Goal: Transaction & Acquisition: Subscribe to service/newsletter

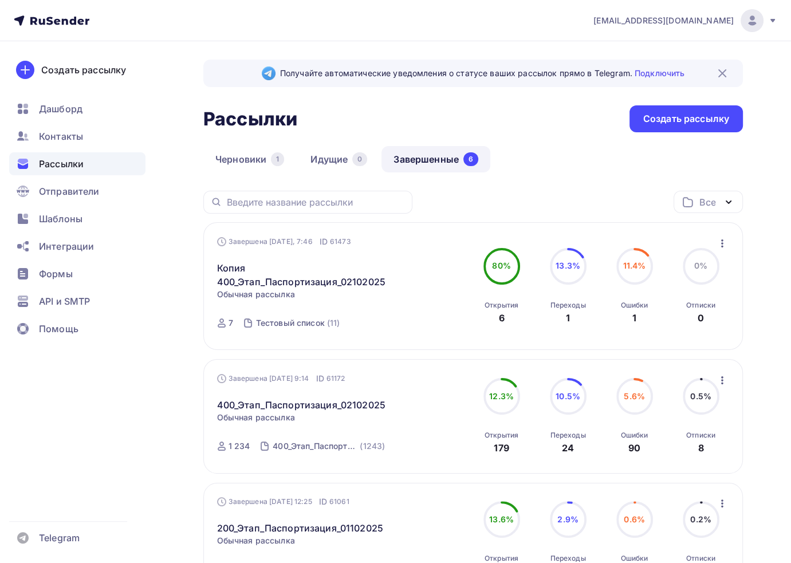
scroll to position [115, 0]
click at [64, 141] on span "Контакты" at bounding box center [61, 137] width 44 height 14
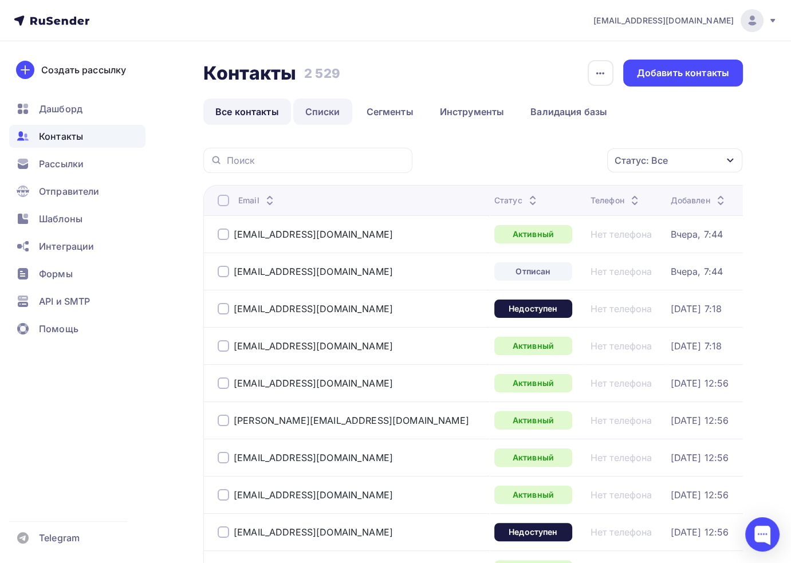
click at [319, 116] on link "Списки" at bounding box center [322, 112] width 59 height 26
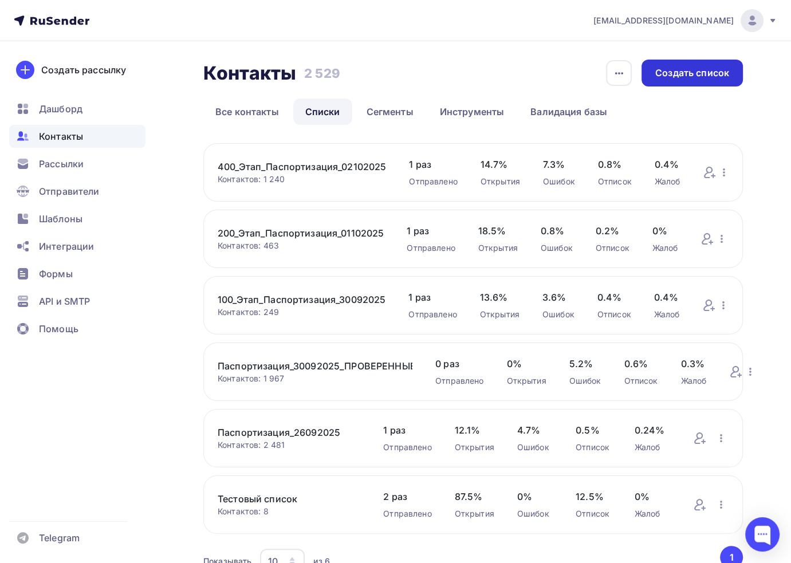
click at [699, 79] on div "Создать список" at bounding box center [693, 72] width 74 height 13
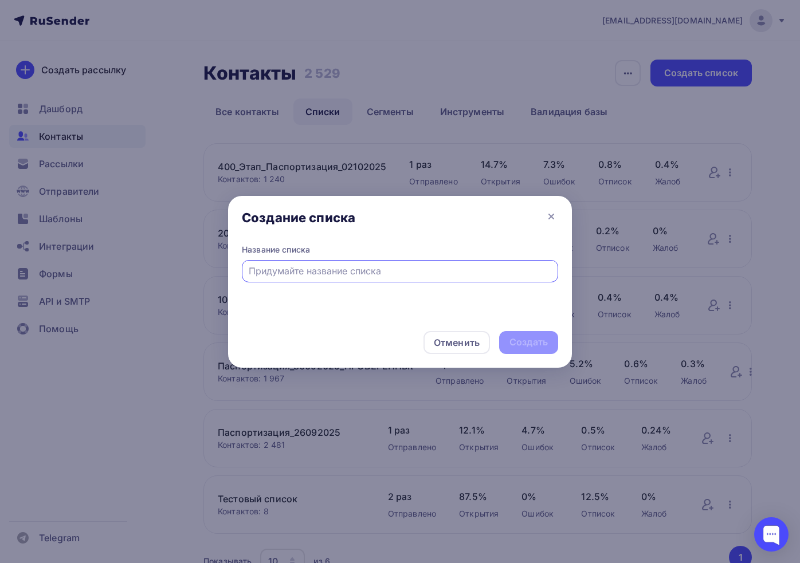
click at [293, 270] on input "text" at bounding box center [400, 271] width 303 height 14
type input "spam_test"
click at [525, 346] on div "Создать" at bounding box center [528, 342] width 38 height 13
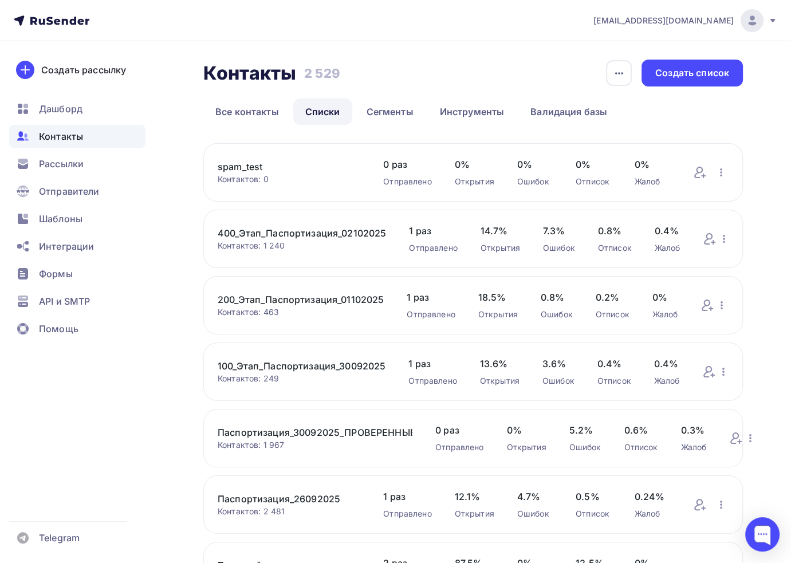
click at [254, 169] on link "spam_test" at bounding box center [289, 167] width 143 height 14
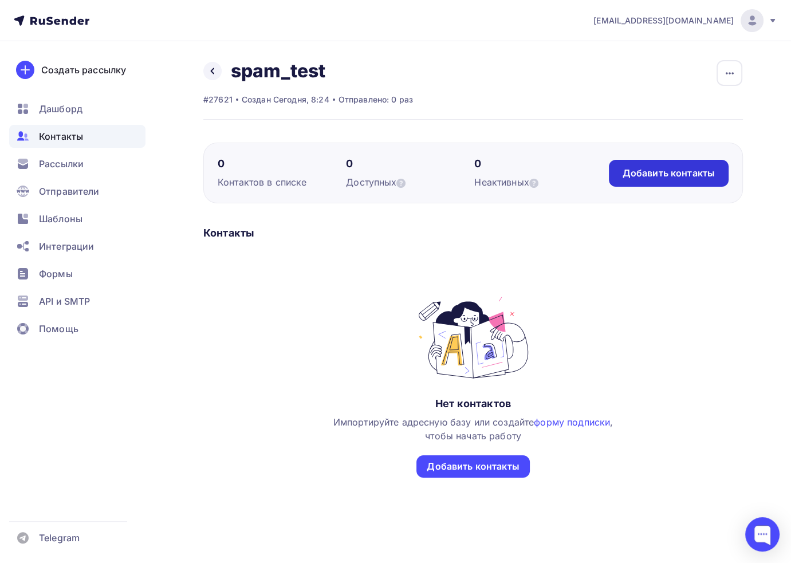
click at [667, 176] on div "Добавить контакты" at bounding box center [669, 173] width 92 height 13
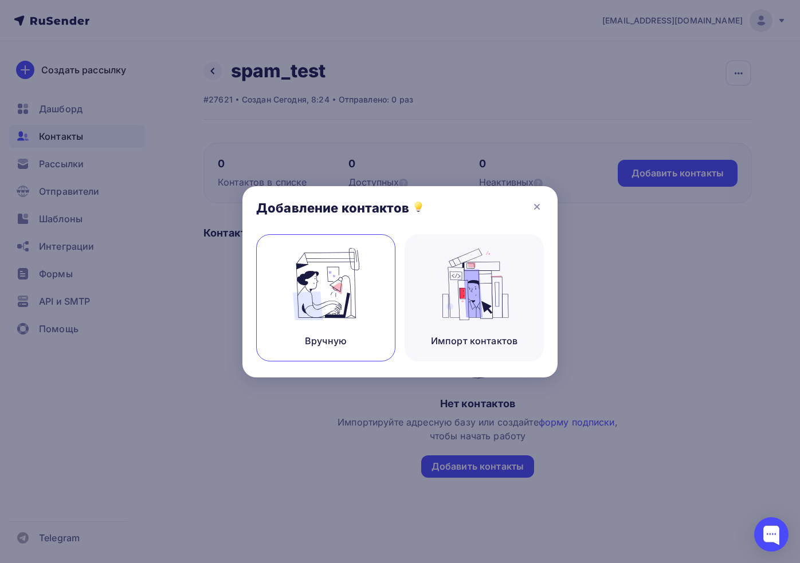
click at [332, 286] on img at bounding box center [326, 284] width 77 height 72
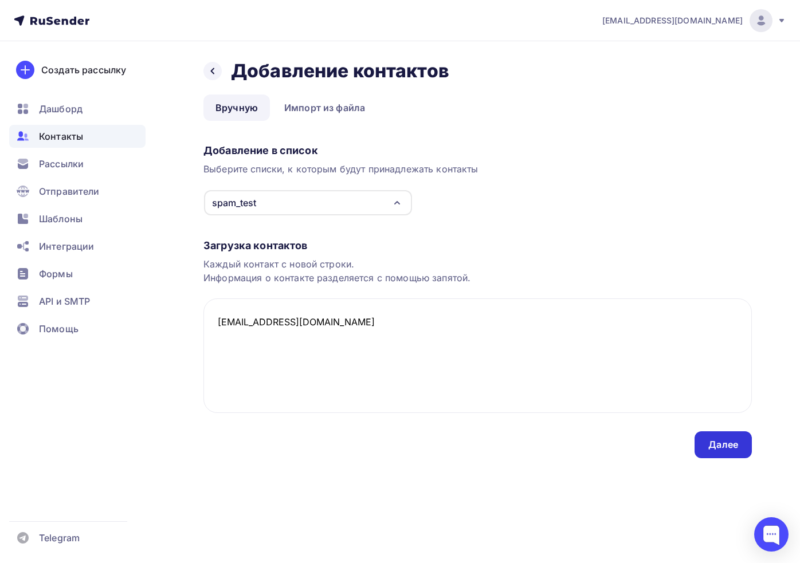
type textarea "[EMAIL_ADDRESS][DOMAIN_NAME]"
click at [721, 443] on div "Далее" at bounding box center [723, 444] width 30 height 13
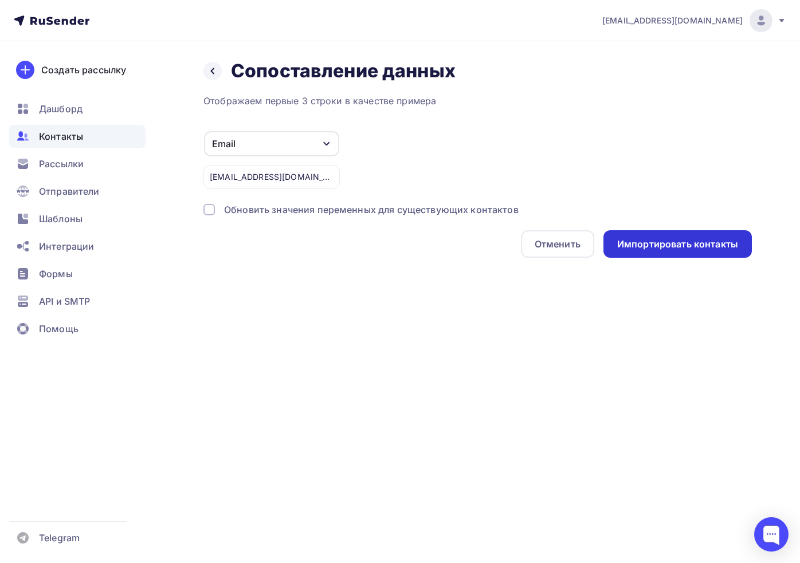
click at [629, 246] on div "Импортировать контакты" at bounding box center [677, 244] width 121 height 13
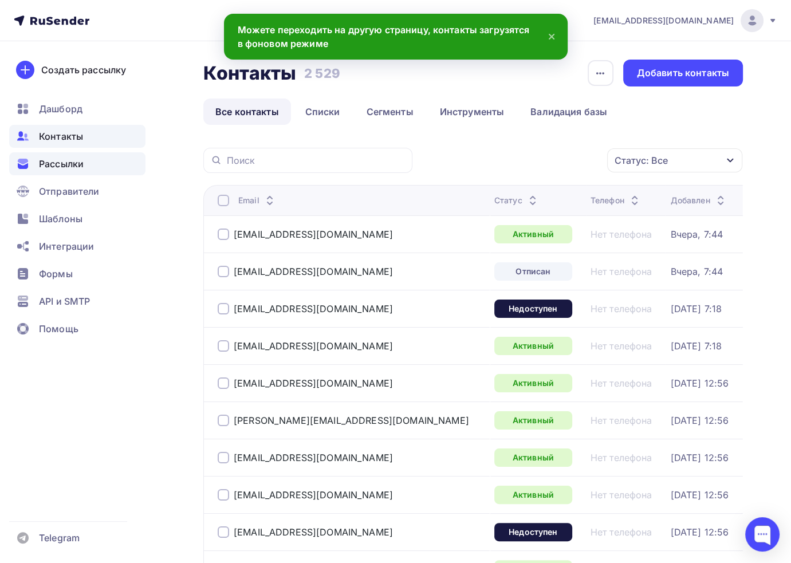
click at [82, 170] on span "Рассылки" at bounding box center [61, 164] width 45 height 14
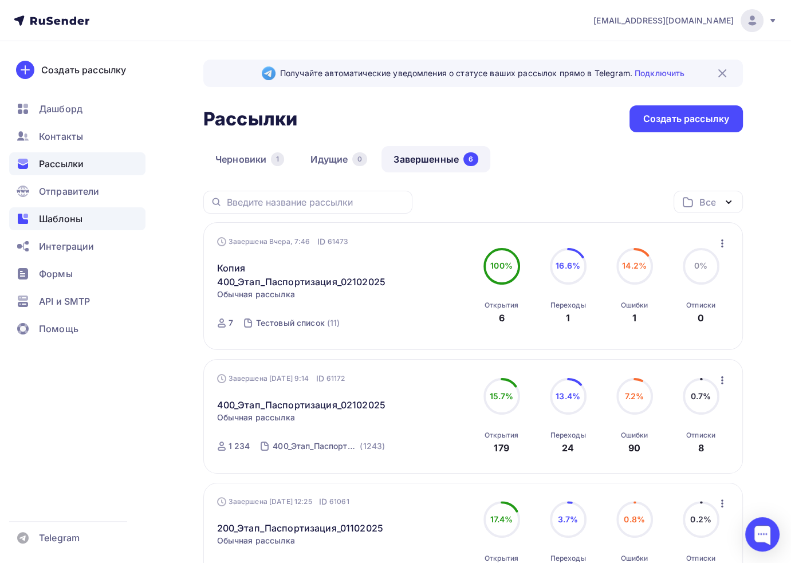
click at [73, 218] on span "Шаблоны" at bounding box center [61, 219] width 44 height 14
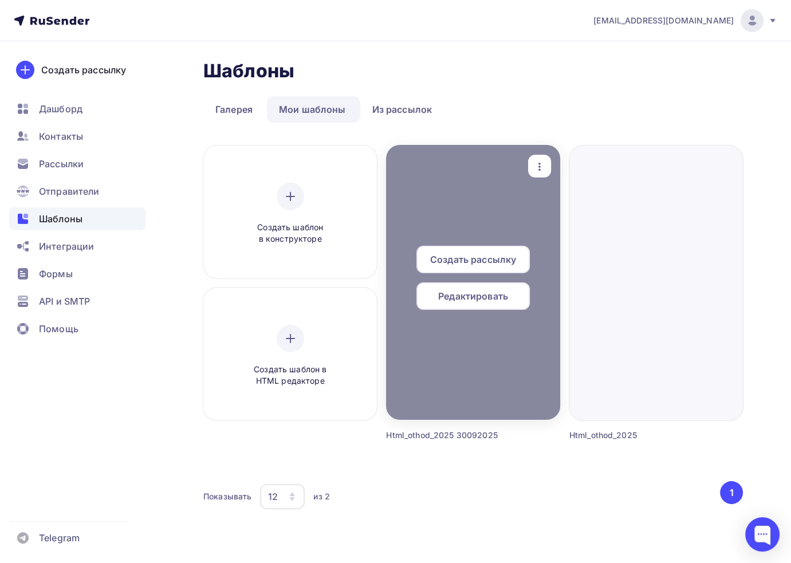
click at [475, 264] on span "Создать рассылку" at bounding box center [473, 260] width 86 height 14
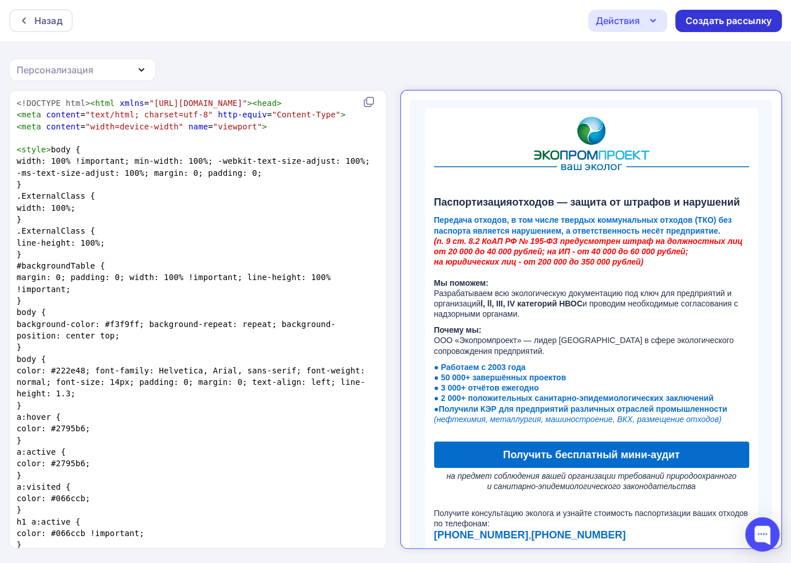
click at [723, 15] on div "Создать рассылку" at bounding box center [729, 20] width 86 height 13
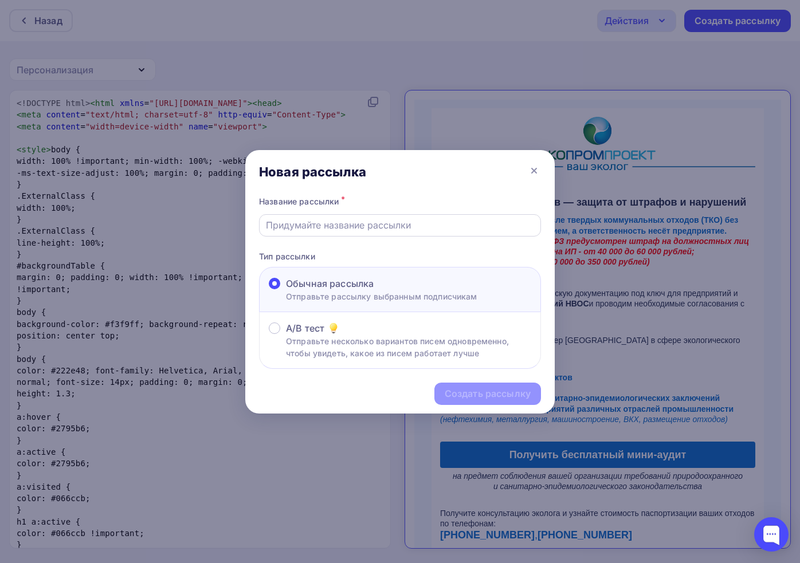
click at [339, 221] on input "text" at bounding box center [400, 225] width 269 height 14
type input "spamtest"
click at [470, 385] on div "Создать рассылку" at bounding box center [487, 394] width 107 height 22
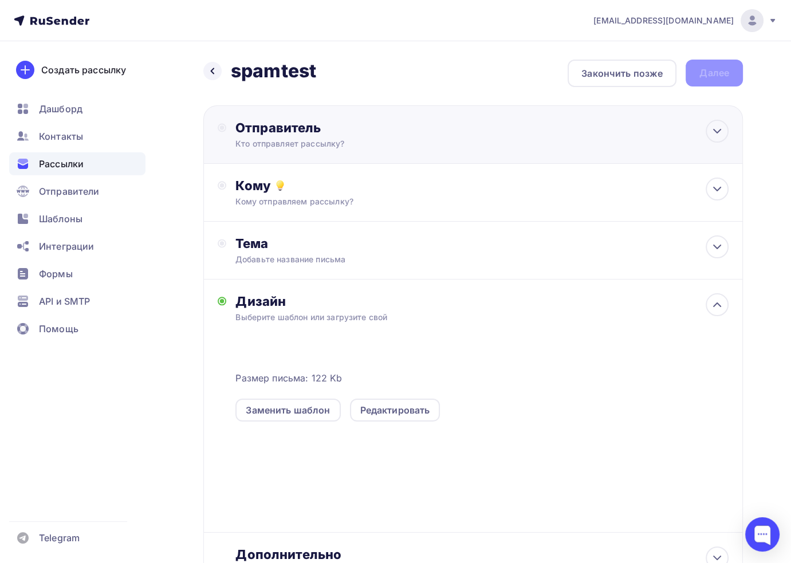
click at [287, 126] on div "Отправитель" at bounding box center [360, 128] width 248 height 16
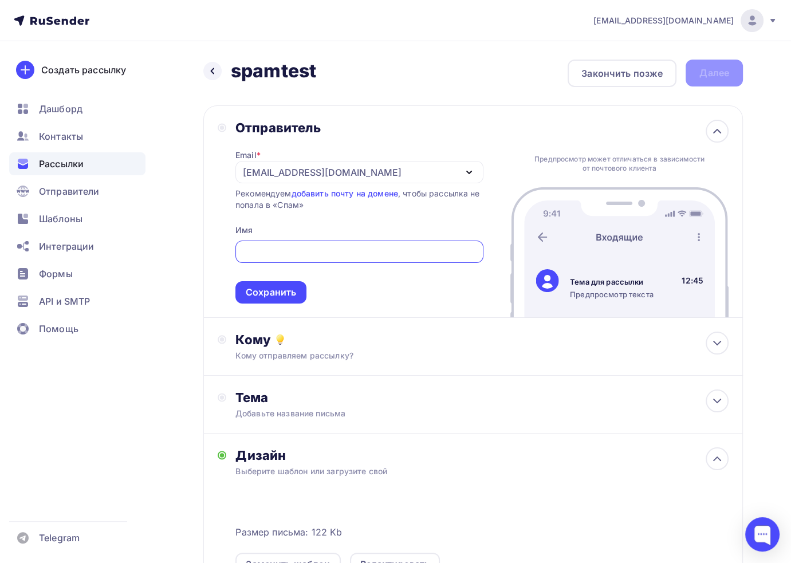
click at [296, 170] on div "[EMAIL_ADDRESS][DOMAIN_NAME]" at bounding box center [322, 173] width 159 height 14
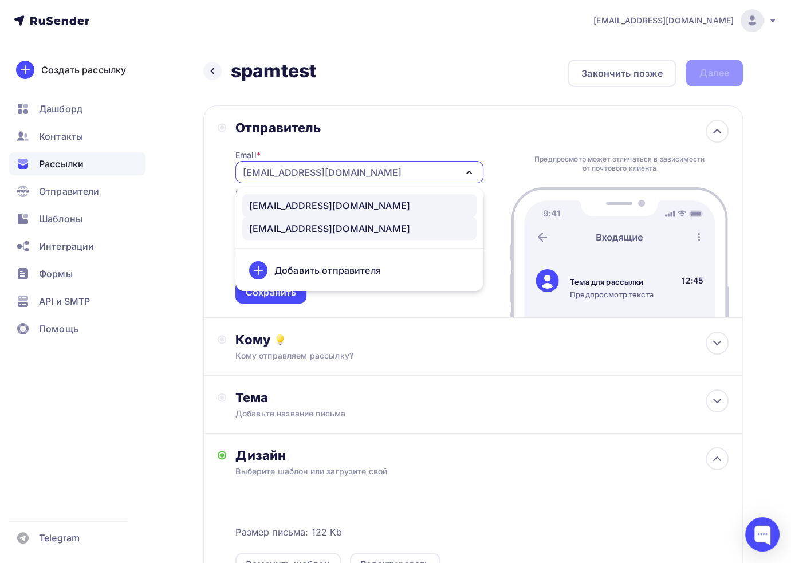
click at [296, 205] on div "mail@eco-digest.ru" at bounding box center [329, 206] width 161 height 14
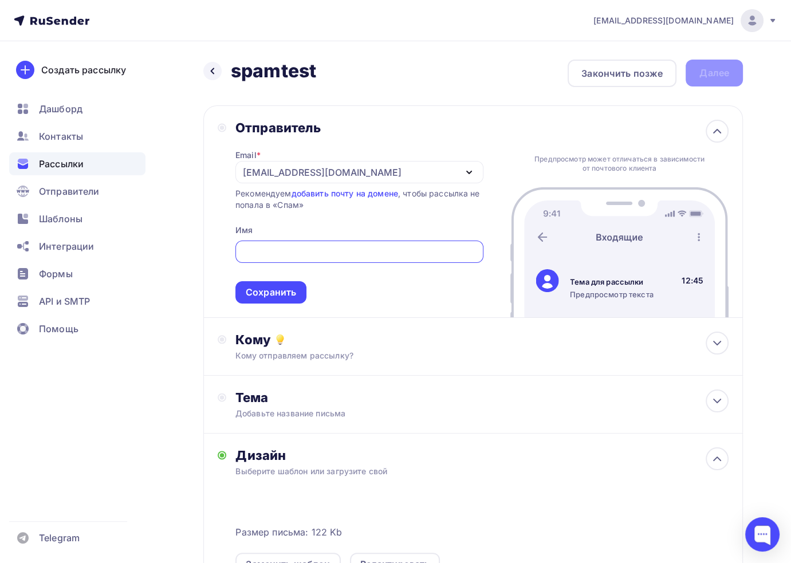
click at [284, 254] on input "text" at bounding box center [359, 252] width 235 height 14
type input "J"
type input "ООО Экопромпроект"
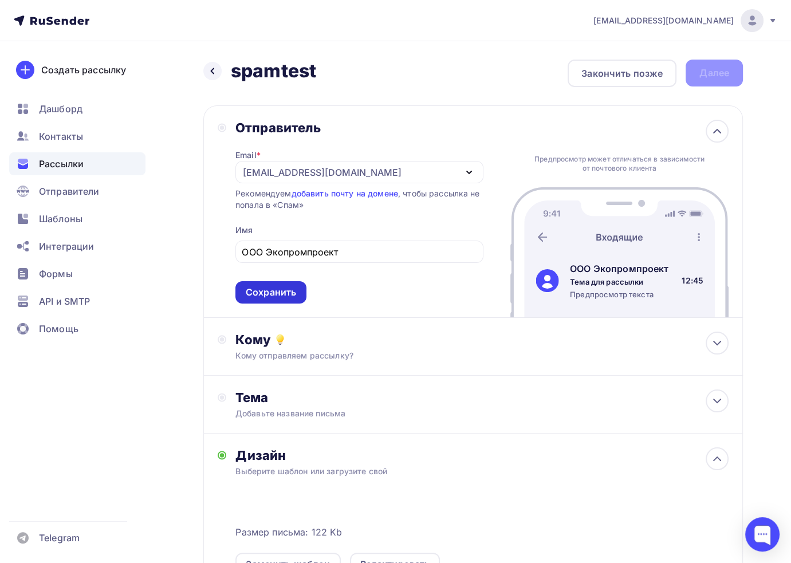
click at [268, 295] on div "Сохранить" at bounding box center [271, 292] width 50 height 13
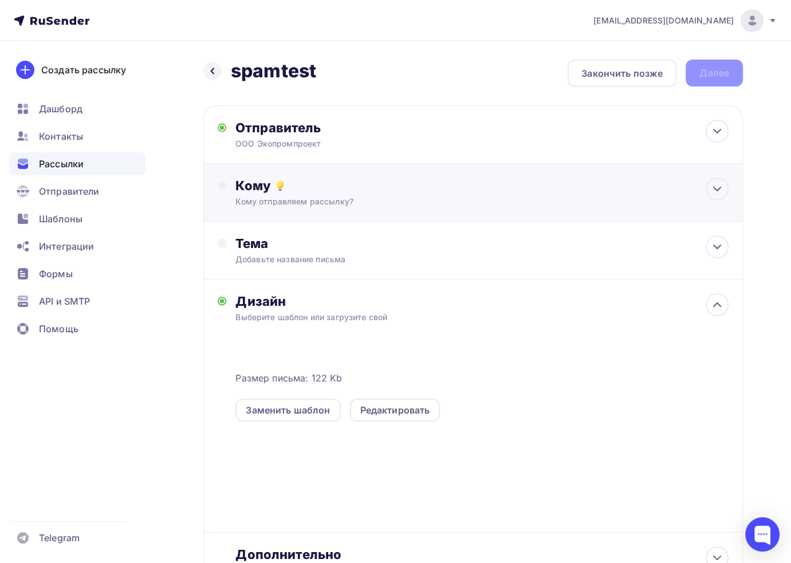
click at [260, 188] on div "Кому" at bounding box center [482, 186] width 493 height 16
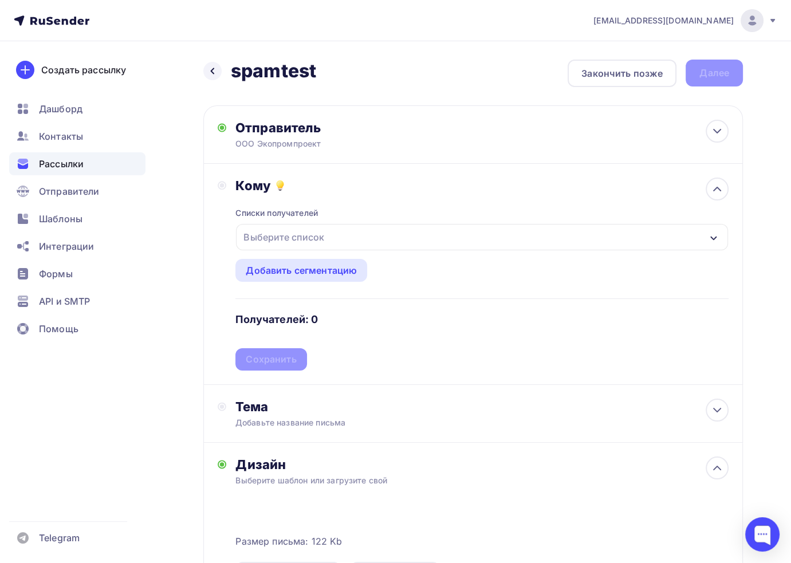
click at [294, 241] on div "Выберите список" at bounding box center [283, 237] width 89 height 21
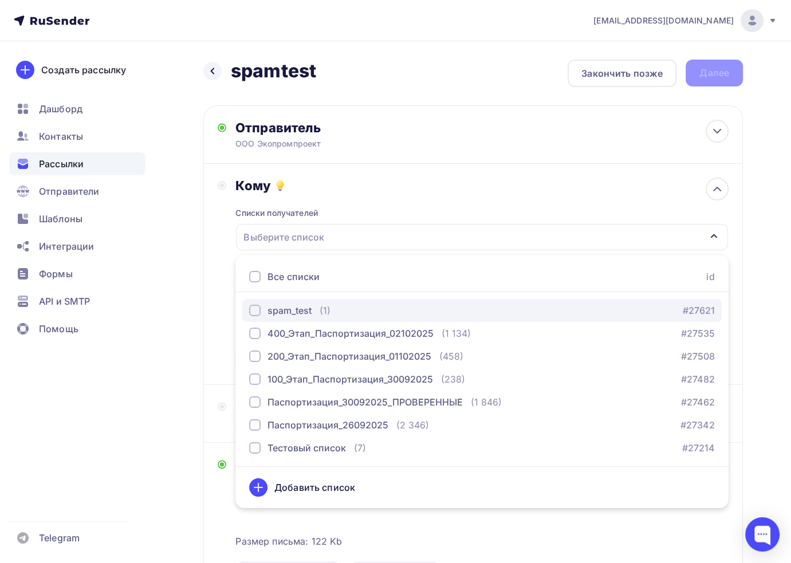
click at [281, 309] on div "spam_test" at bounding box center [290, 311] width 44 height 14
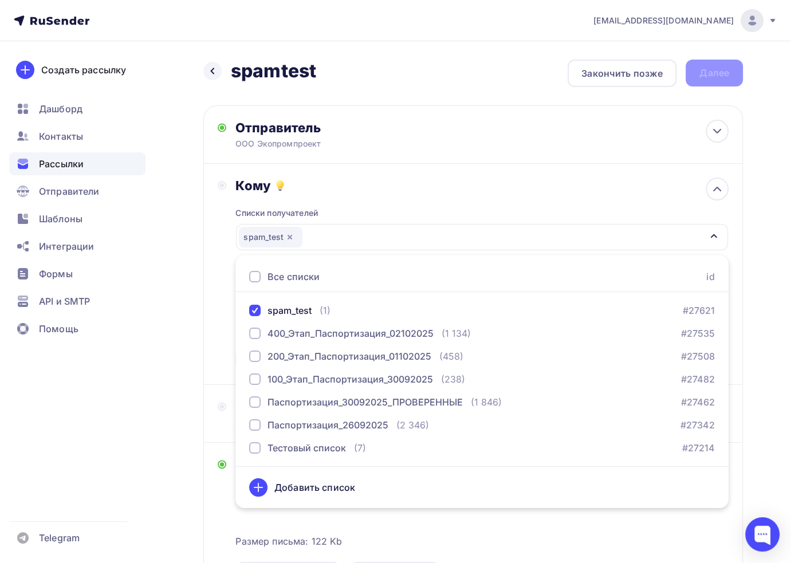
click at [221, 333] on div "Кому Списки получателей spam_test Все списки id spam_test (1) #27621 400_Этап_П…" at bounding box center [473, 274] width 511 height 193
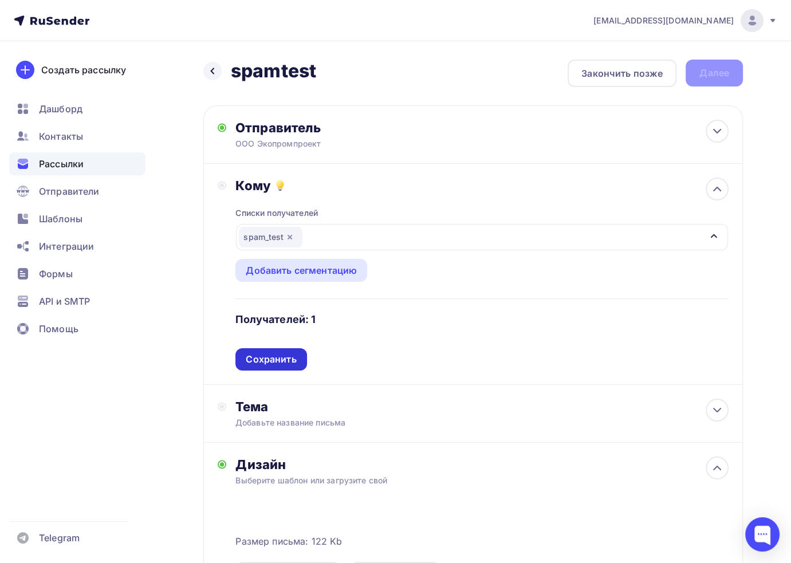
click at [288, 358] on div "Сохранить" at bounding box center [271, 359] width 50 height 13
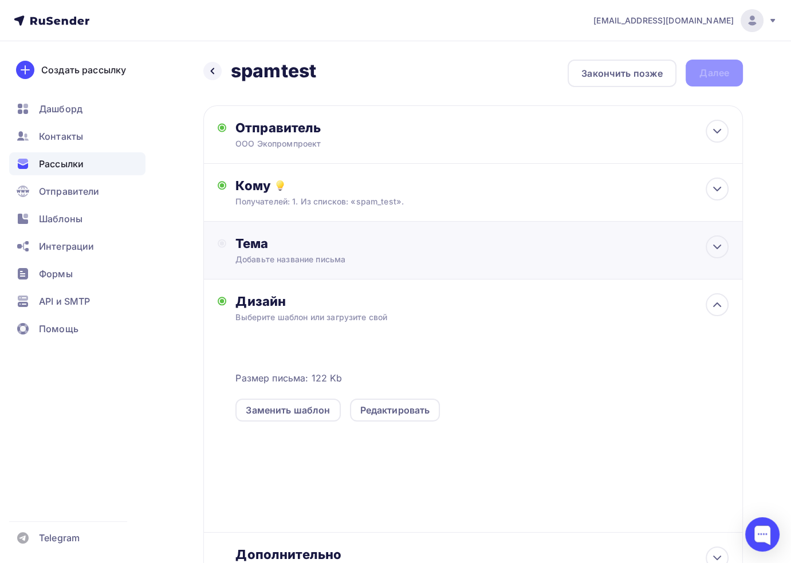
click at [256, 252] on div "Тема Добавьте название письма Тема * Рекомендуем использовать не более 150 симв…" at bounding box center [349, 251] width 226 height 30
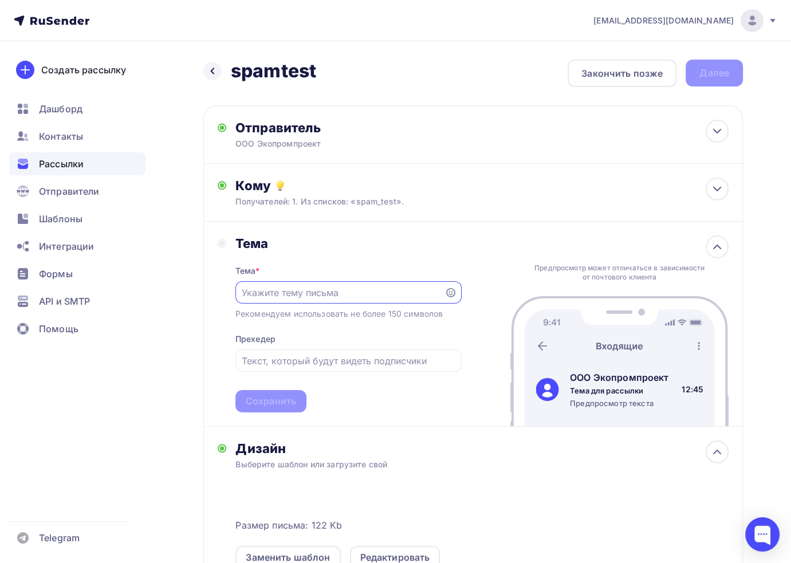
click at [303, 290] on input "text" at bounding box center [340, 293] width 196 height 14
type input "Паспортизация отходов"
click at [331, 363] on input "text" at bounding box center [348, 361] width 213 height 14
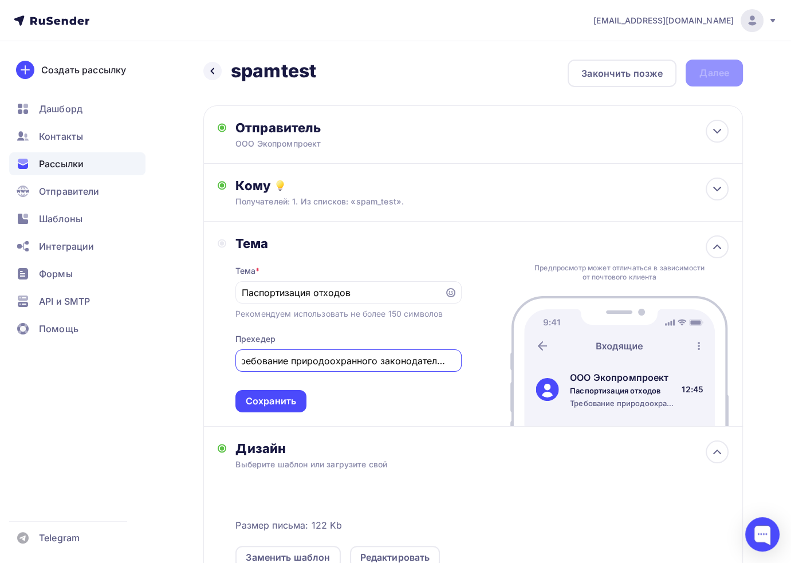
scroll to position [0, 11]
type input "Требование природоохранного законодательства"
click at [288, 405] on div "Сохранить" at bounding box center [271, 401] width 50 height 13
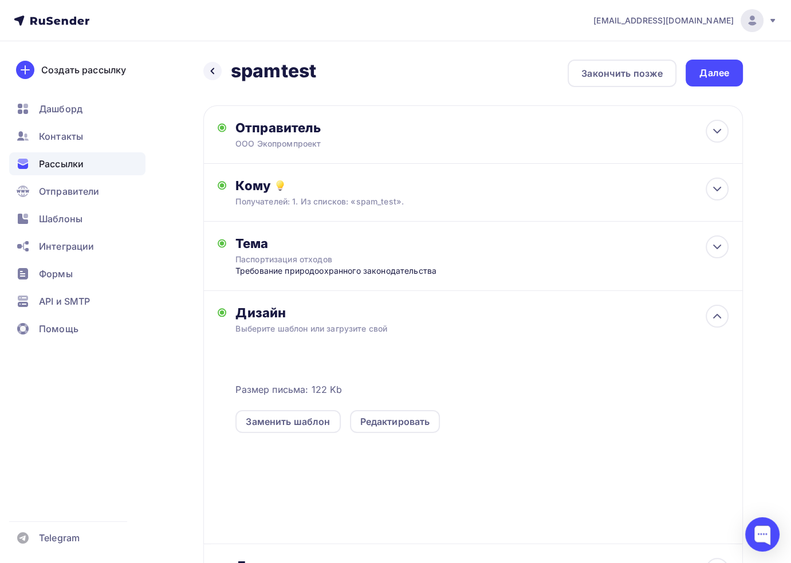
scroll to position [112, 0]
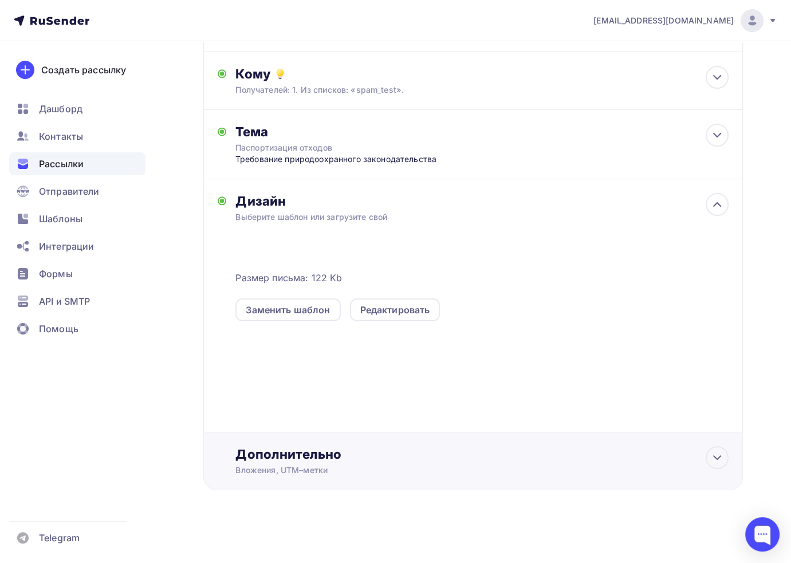
click at [285, 458] on div "Дополнительно" at bounding box center [482, 454] width 493 height 16
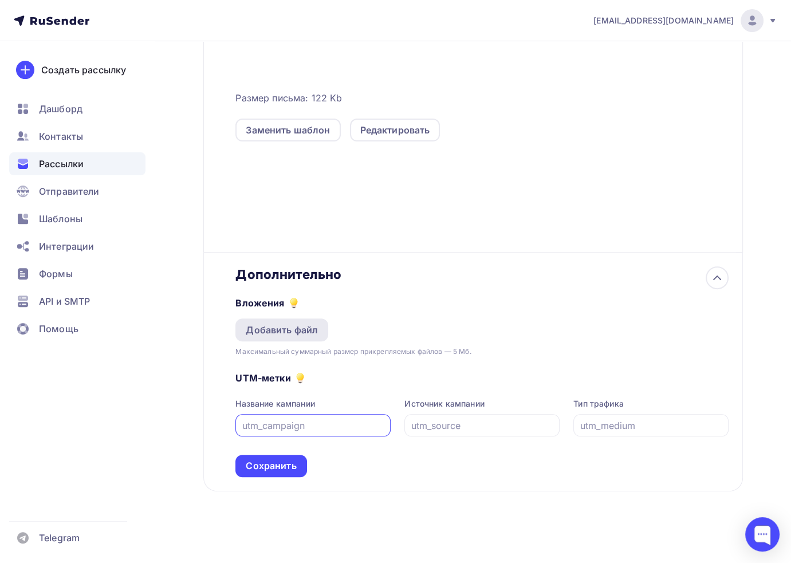
click at [290, 330] on div "Добавить файл" at bounding box center [282, 330] width 72 height 14
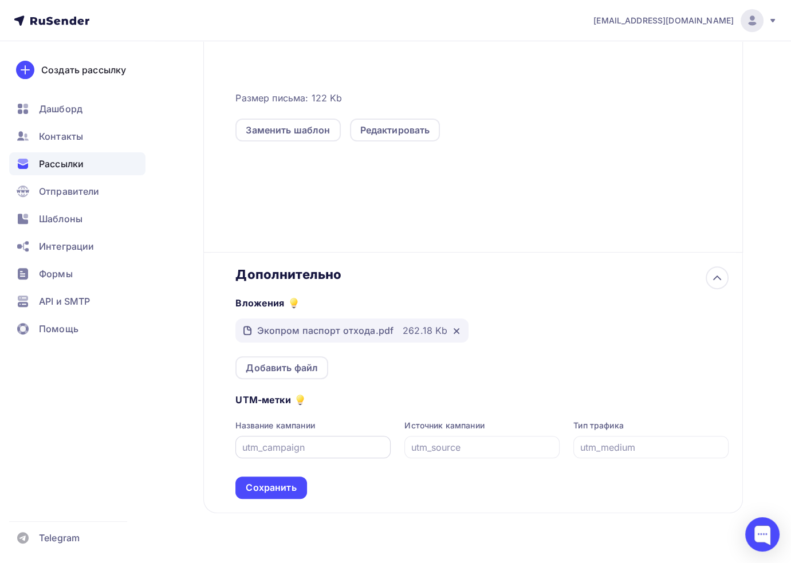
click at [277, 444] on input "text" at bounding box center [313, 448] width 142 height 14
type input "ООО Экопромпроект"
type input "у"
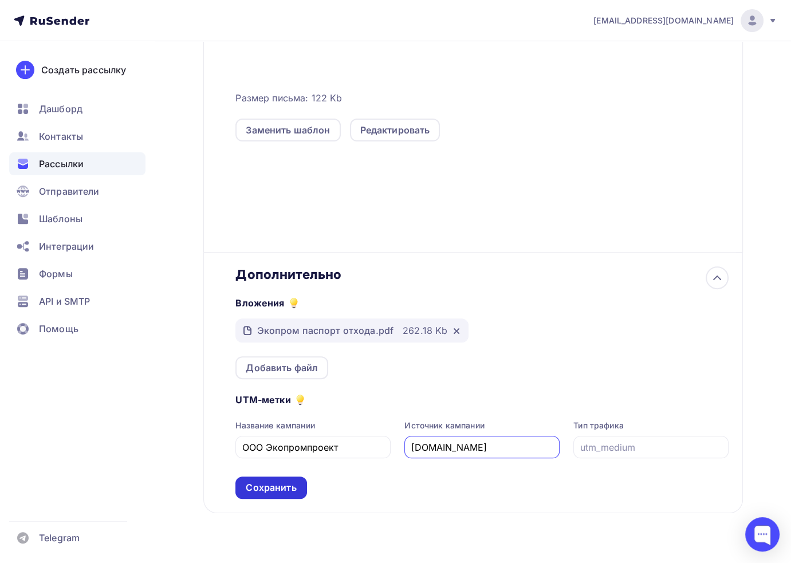
type input "eco-nn.ru"
click at [266, 483] on div "Сохранить" at bounding box center [271, 487] width 50 height 13
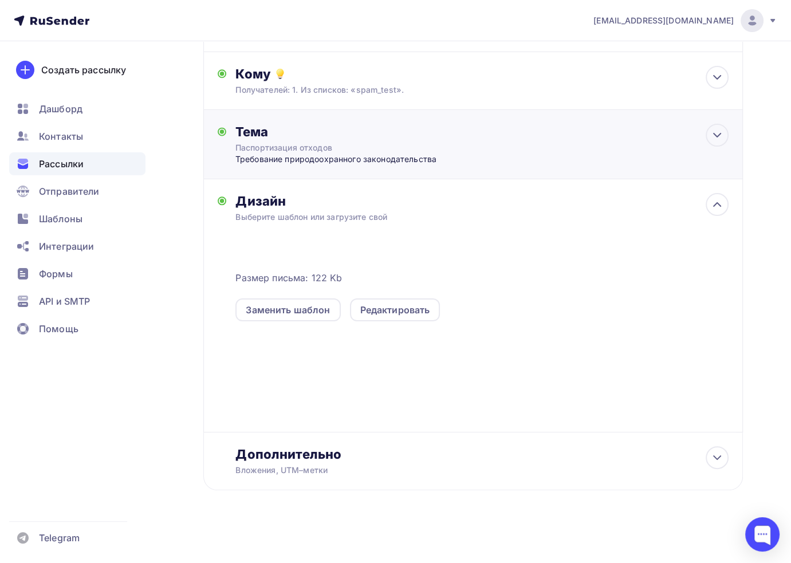
scroll to position [0, 0]
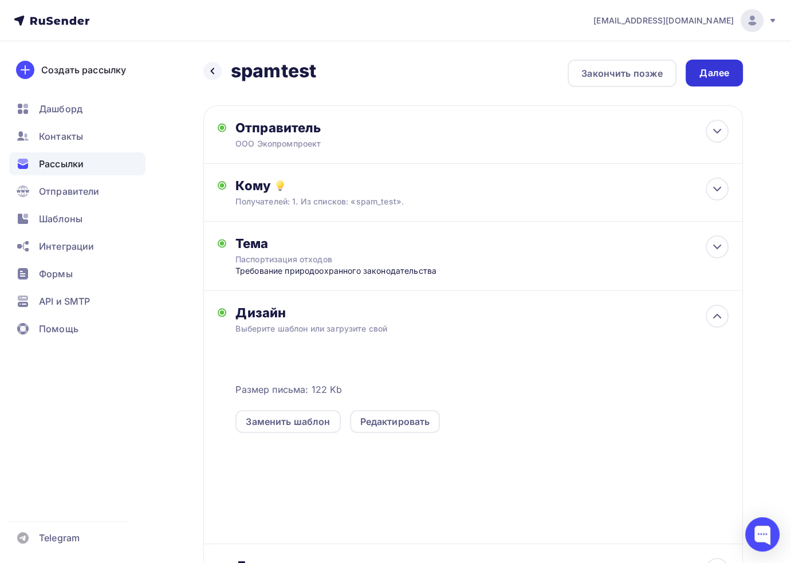
click at [713, 76] on div "Далее" at bounding box center [715, 72] width 30 height 13
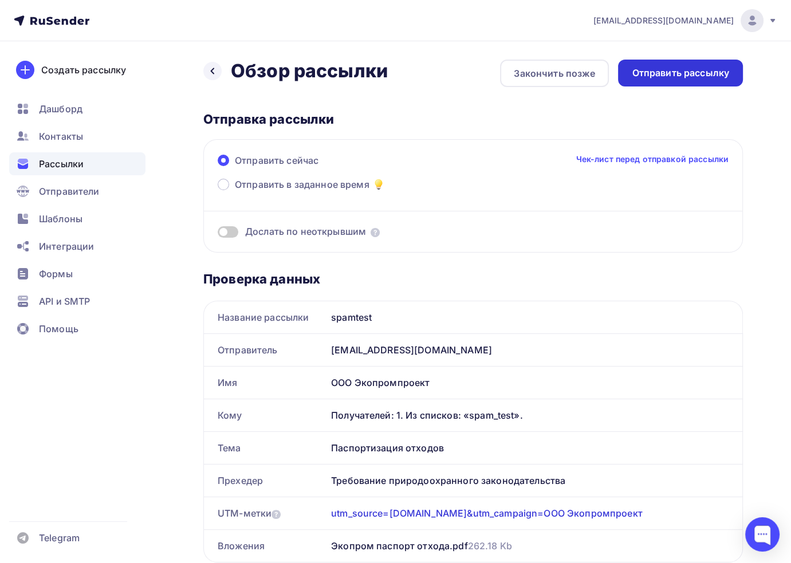
click at [672, 65] on div "Отправить рассылку" at bounding box center [680, 73] width 125 height 27
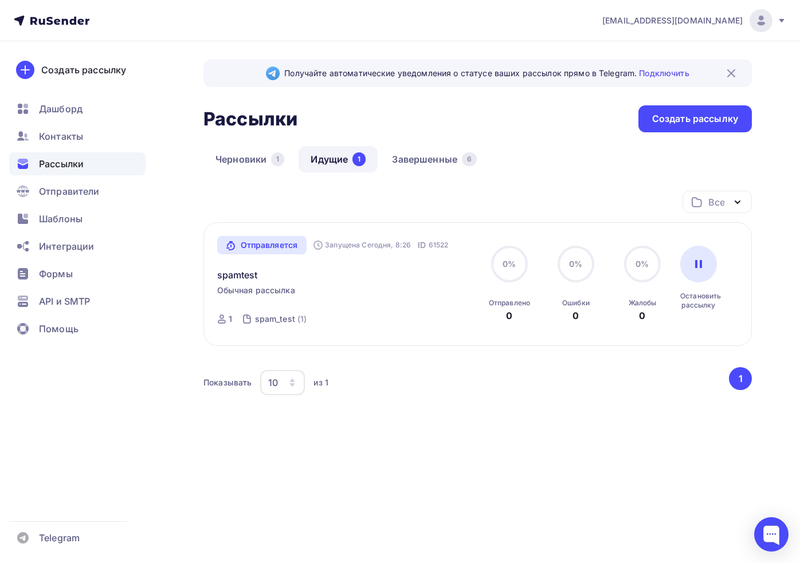
drag, startPoint x: 241, startPoint y: 289, endPoint x: 331, endPoint y: 292, distance: 90.0
click at [331, 292] on div "Отправляется Запущена Сегодня, 8:26 ID 61522 spamtest Обычная рассылка Отправле…" at bounding box center [346, 284] width 258 height 97
click at [379, 300] on div "Отправляется Запущена Сегодня, 8:26 ID 61522 spamtest Обычная рассылка Отправле…" at bounding box center [346, 284] width 258 height 97
click at [564, 436] on div "Все Все папки Создать новую папку Отправляется Запущена Сегодня, 8:26 ID 61522 …" at bounding box center [477, 315] width 548 height 248
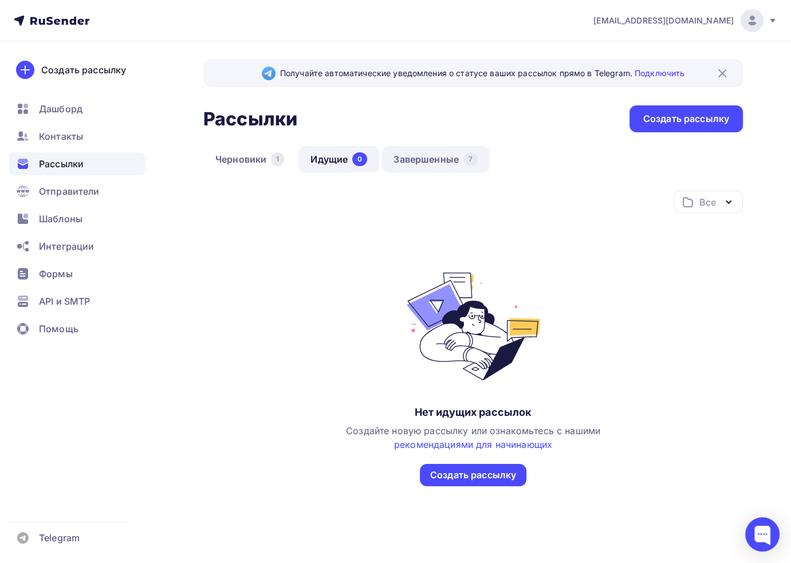
click at [435, 161] on link "Завершенные 7" at bounding box center [436, 159] width 108 height 26
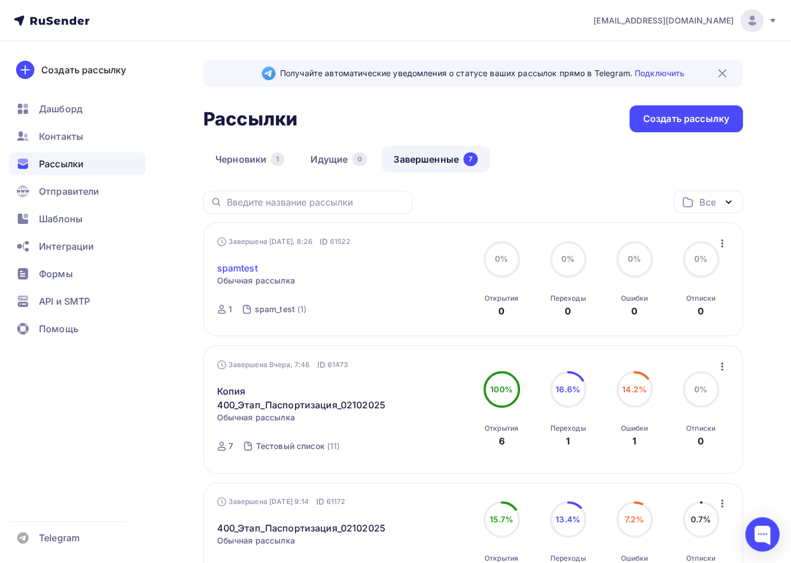
click at [236, 272] on link "spamtest" at bounding box center [237, 268] width 41 height 14
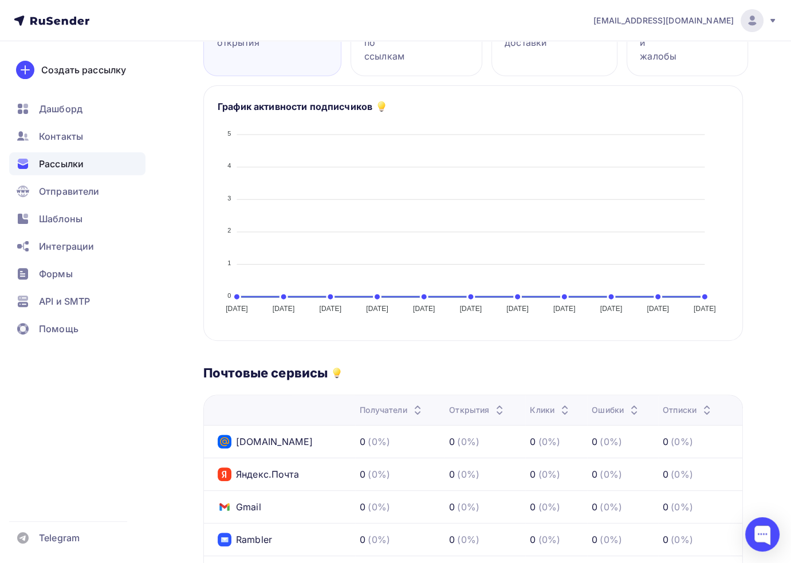
scroll to position [57, 0]
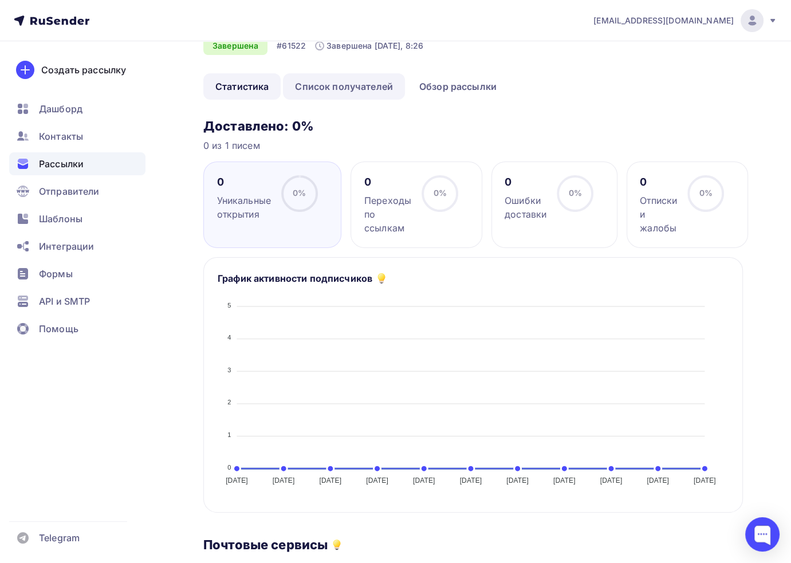
click at [355, 85] on link "Список получателей" at bounding box center [344, 86] width 122 height 26
